Goal: Task Accomplishment & Management: Use online tool/utility

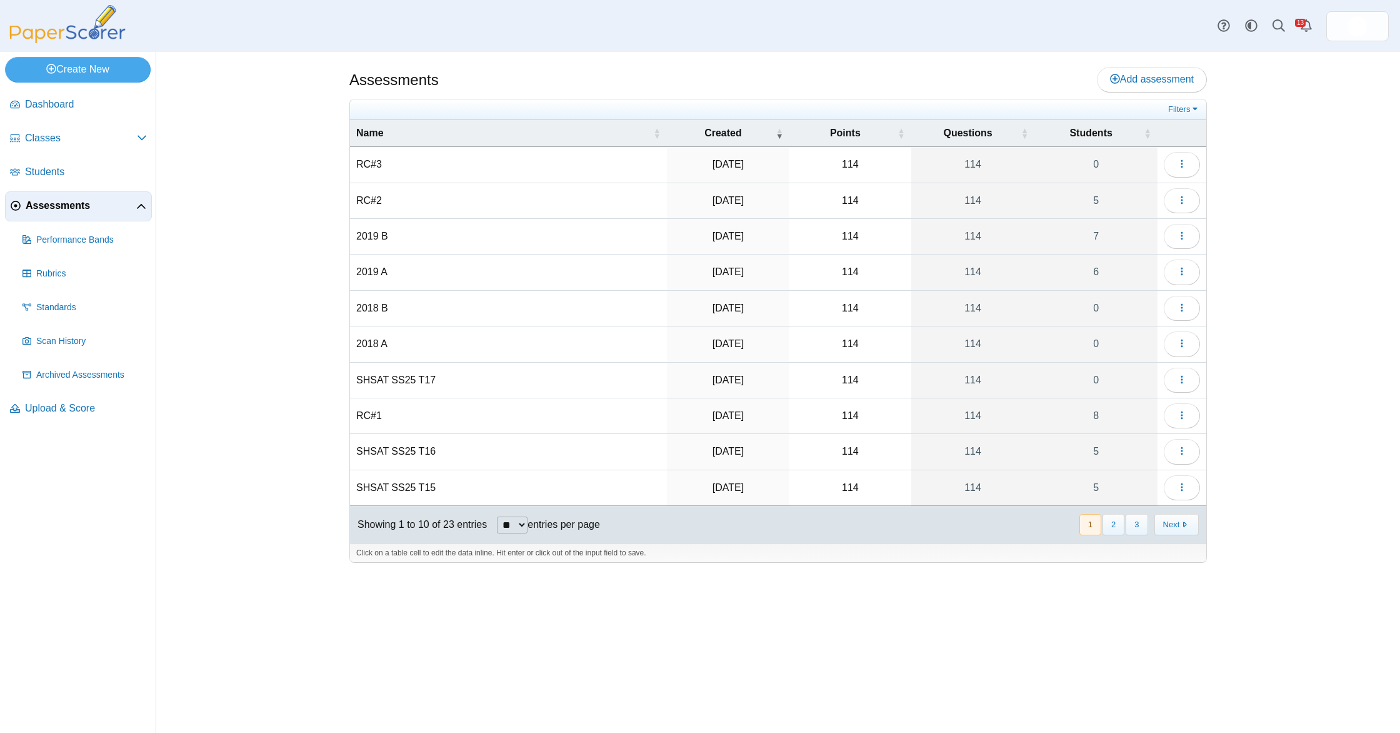
click at [90, 401] on span "Upload & Score" at bounding box center [86, 408] width 122 height 14
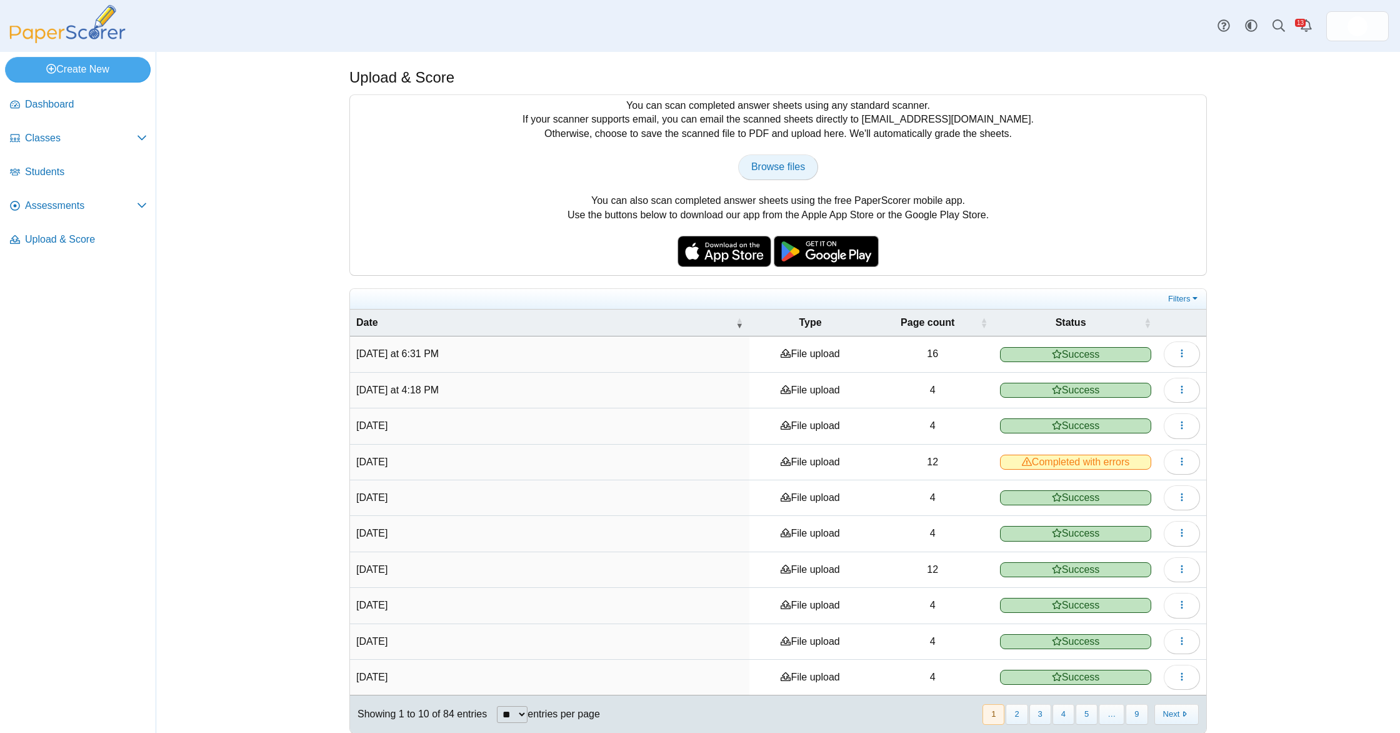
click at [794, 164] on span "Browse files" at bounding box center [778, 166] width 54 height 11
type input "**********"
click at [87, 213] on span "Assessments" at bounding box center [81, 206] width 112 height 14
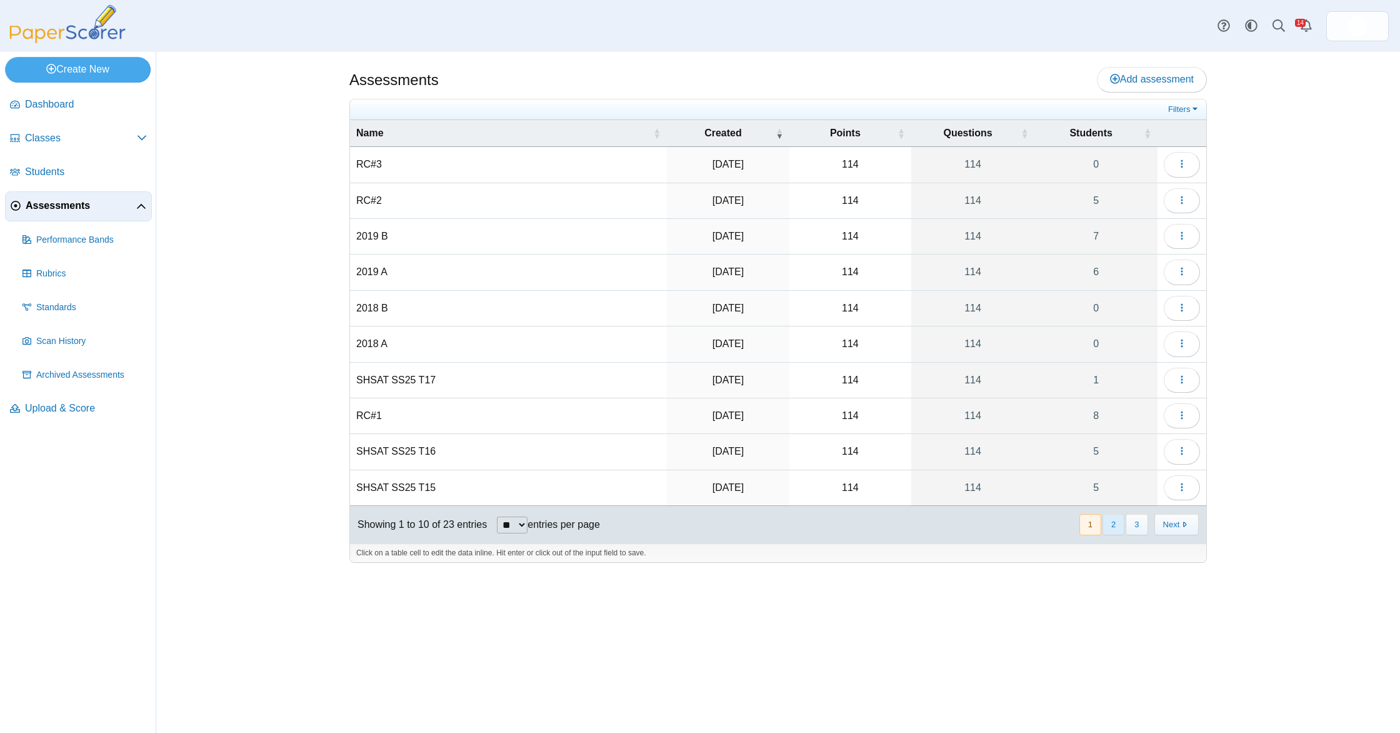
click at [1115, 523] on button "2" at bounding box center [1114, 524] width 22 height 21
click at [1093, 527] on button "1" at bounding box center [1091, 524] width 22 height 21
drag, startPoint x: 555, startPoint y: 375, endPoint x: 858, endPoint y: 383, distance: 302.7
click at [858, 383] on tr "SHSAT SS25 T17 [DATE] 114 114 1 Loading…" at bounding box center [778, 381] width 856 height 36
click at [858, 383] on td "114" at bounding box center [851, 381] width 122 height 36
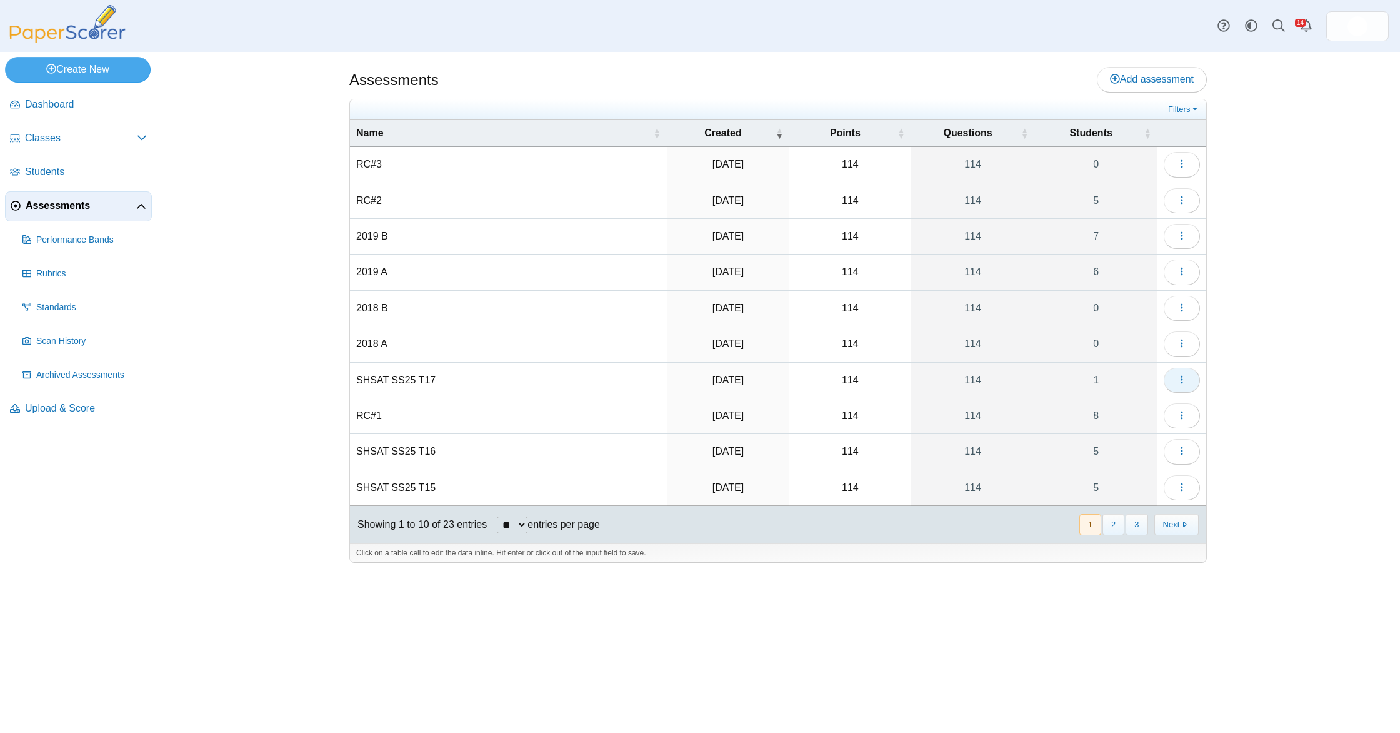
click at [1185, 380] on icon "button" at bounding box center [1182, 379] width 10 height 10
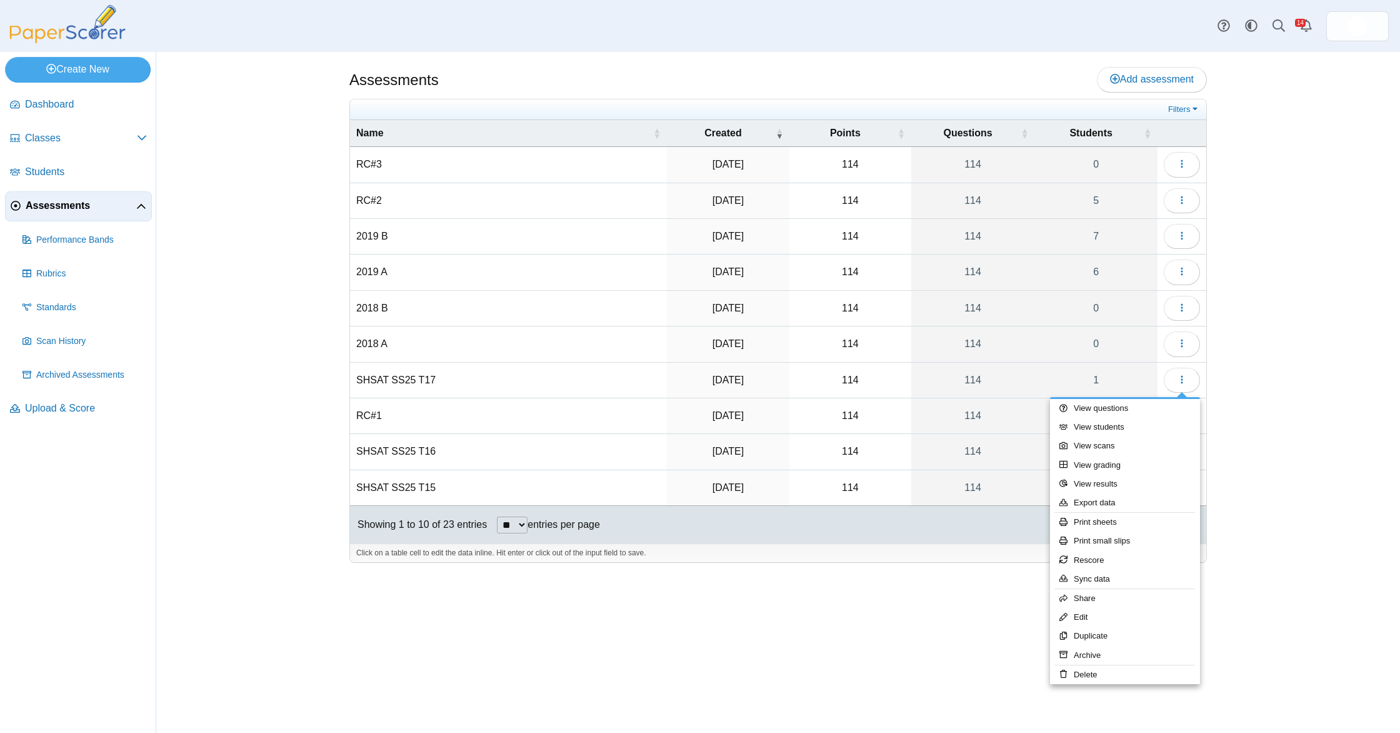
click at [1262, 368] on div "Assessments Add assessment Filters" at bounding box center [778, 392] width 1244 height 681
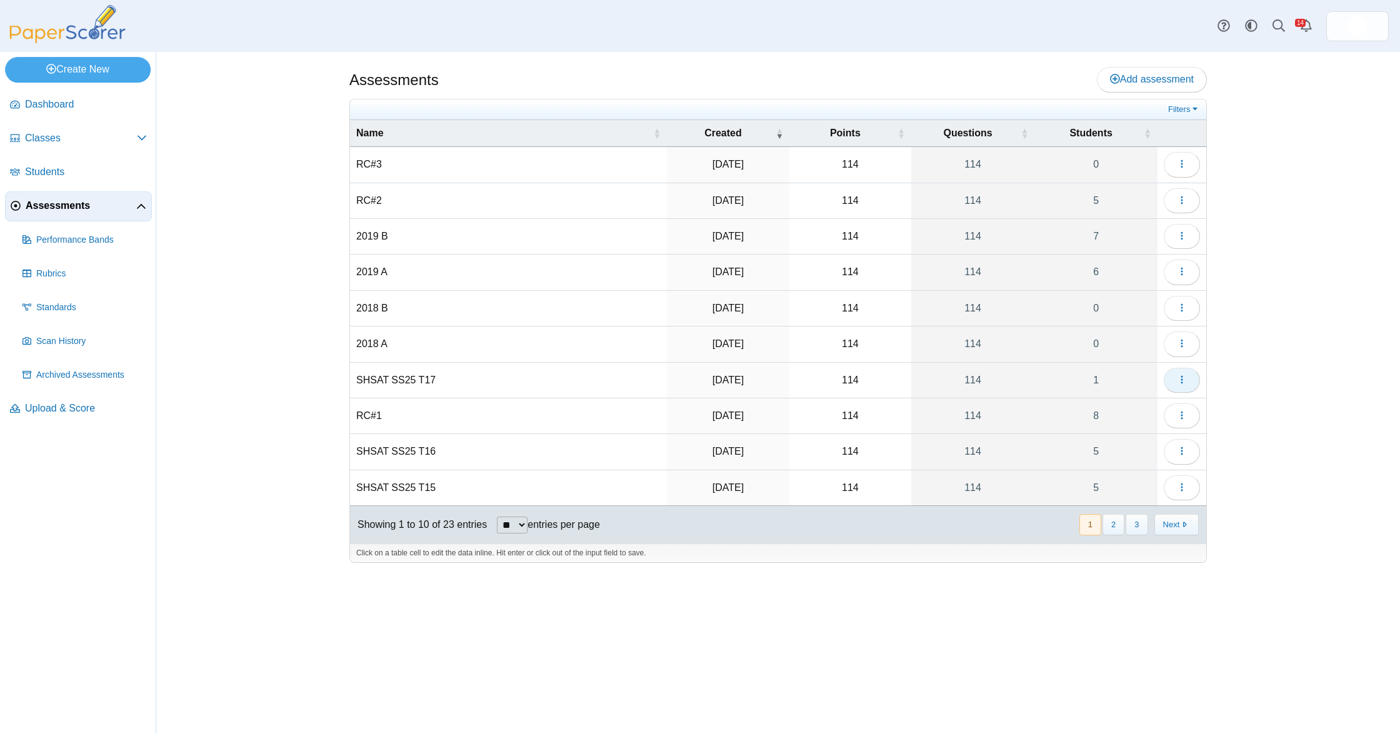
click at [1171, 379] on button "button" at bounding box center [1182, 380] width 36 height 25
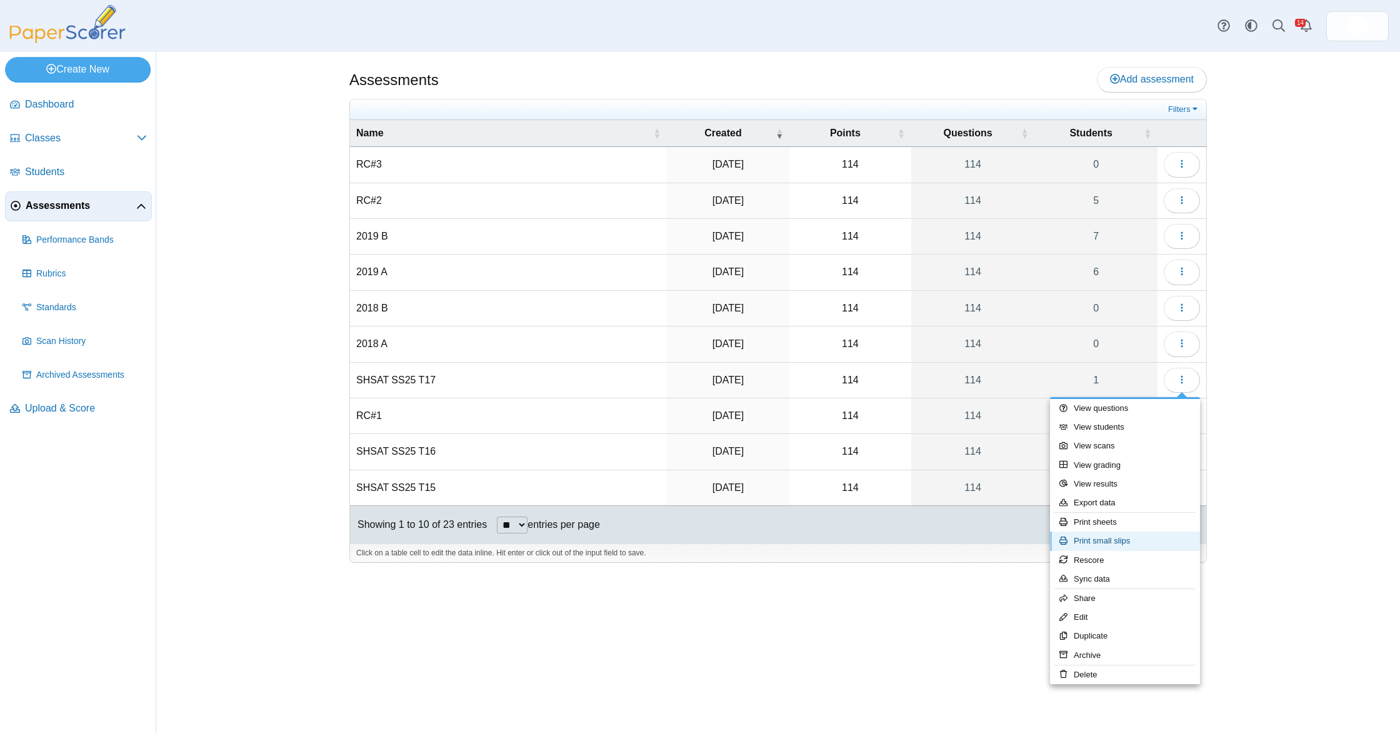
click at [1122, 542] on link "Print small slips" at bounding box center [1125, 540] width 150 height 19
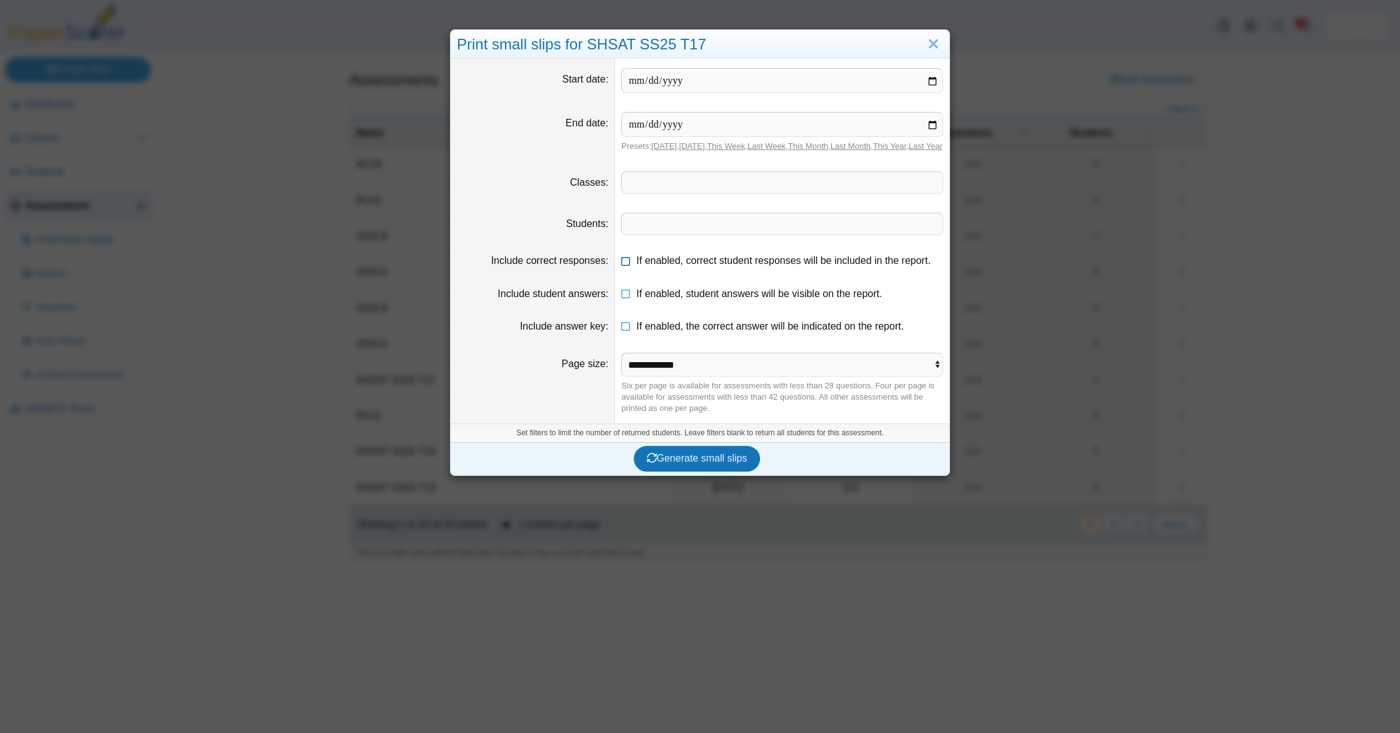
click at [797, 266] on span "If enabled, correct student responses will be included in the report." at bounding box center [783, 260] width 294 height 11
drag, startPoint x: 780, startPoint y: 311, endPoint x: 768, endPoint y: 341, distance: 31.7
click at [780, 301] on label "If enabled, student answers will be visible on the report." at bounding box center [759, 294] width 246 height 14
click at [768, 331] on span "If enabled, the correct answer will be indicated on the report." at bounding box center [770, 326] width 268 height 11
click at [753, 376] on select "**********" at bounding box center [782, 365] width 322 height 24
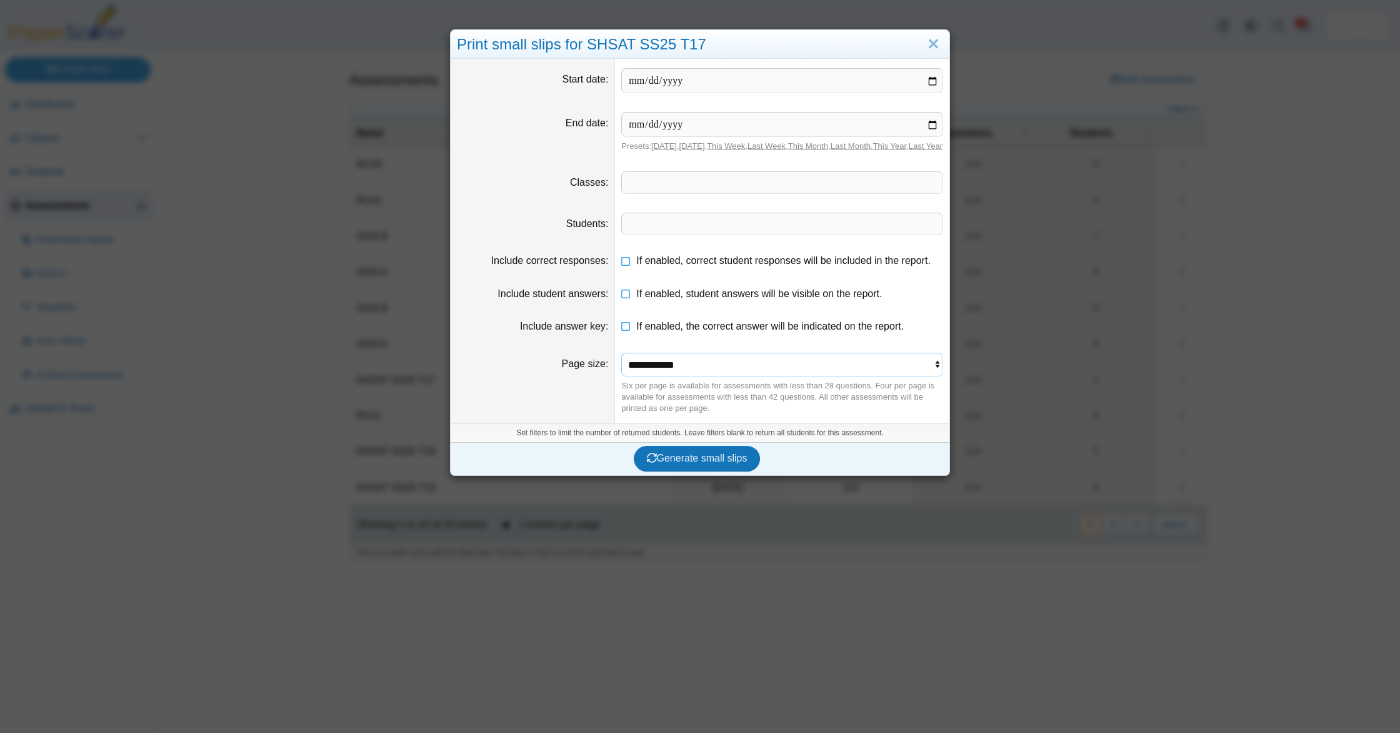
click at [621, 363] on select "**********" at bounding box center [782, 365] width 322 height 24
click at [731, 463] on span "Generate small slips" at bounding box center [697, 458] width 101 height 11
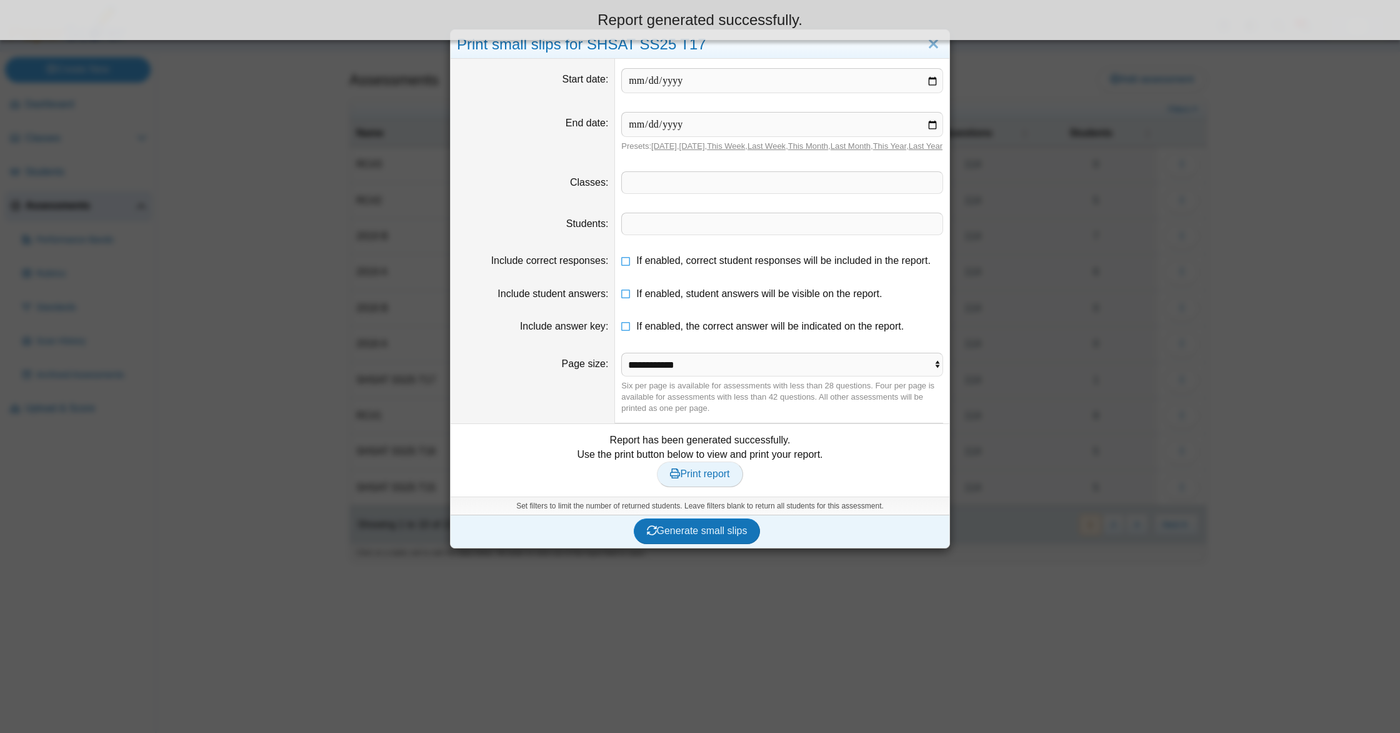
click at [706, 479] on span "Print report" at bounding box center [699, 473] width 59 height 11
